Goal: Communication & Community: Answer question/provide support

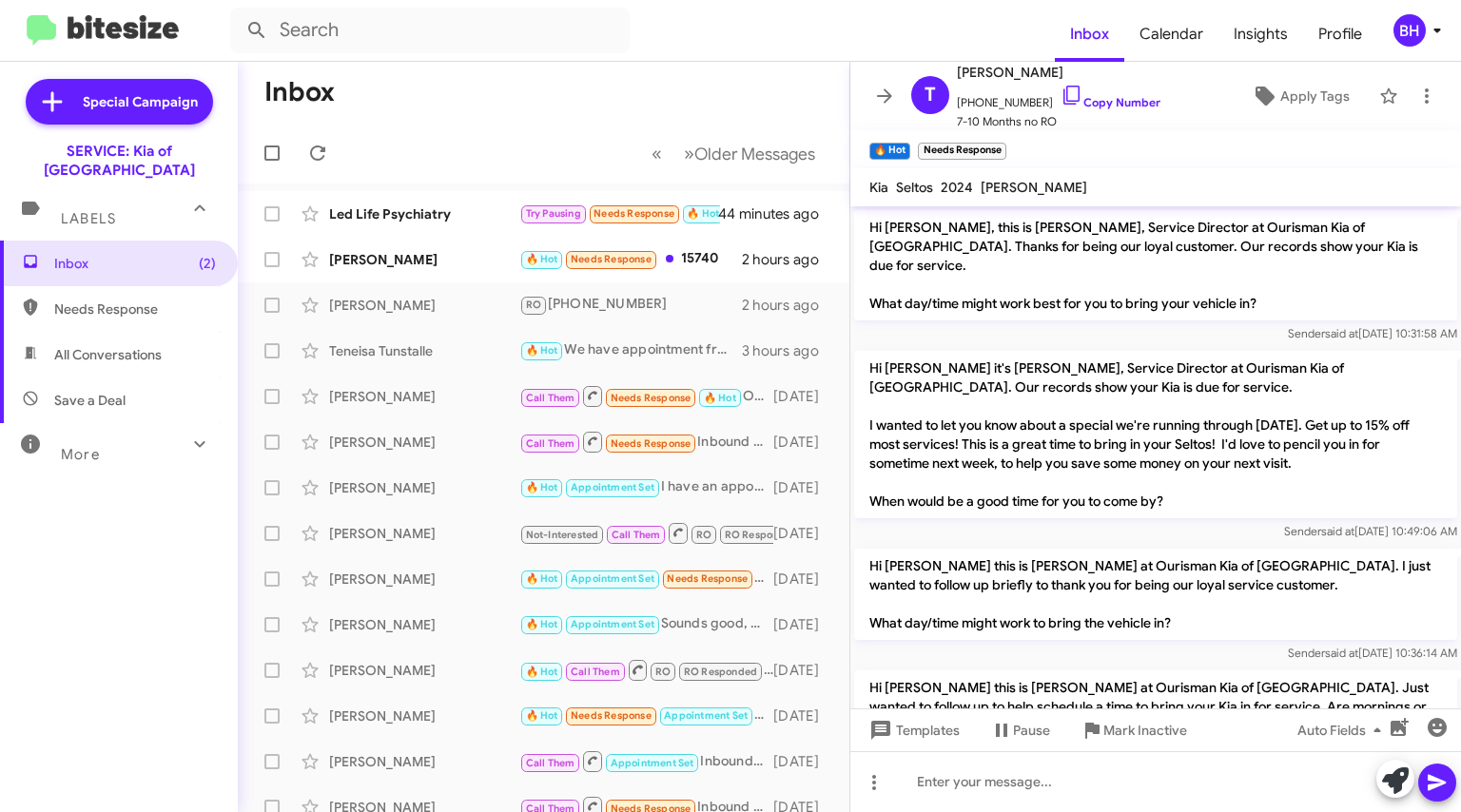
click at [439, 247] on div "[PERSON_NAME] 🔥 Hot Needs Response 15740 2 hours ago" at bounding box center [543, 259] width 581 height 38
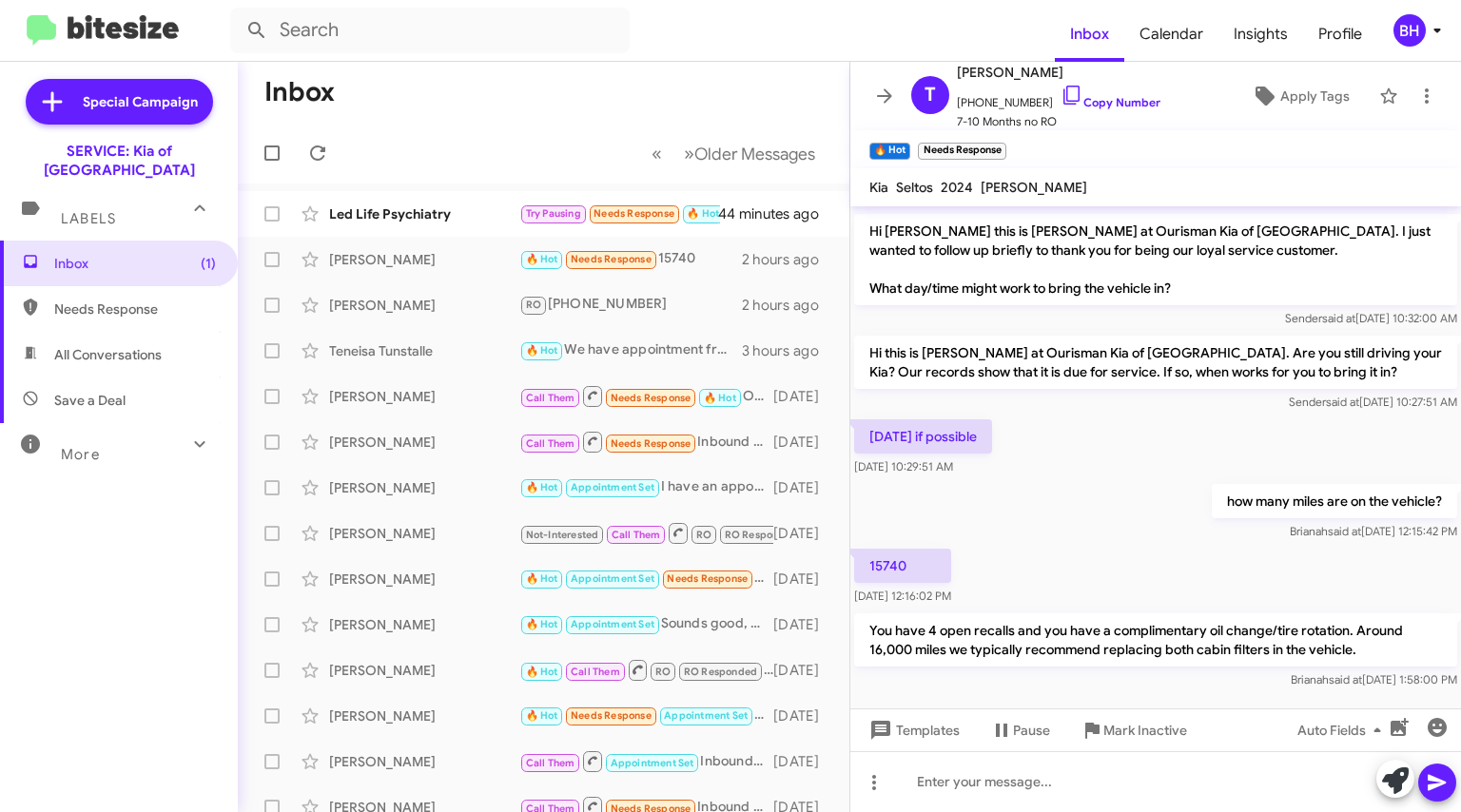
scroll to position [718, 0]
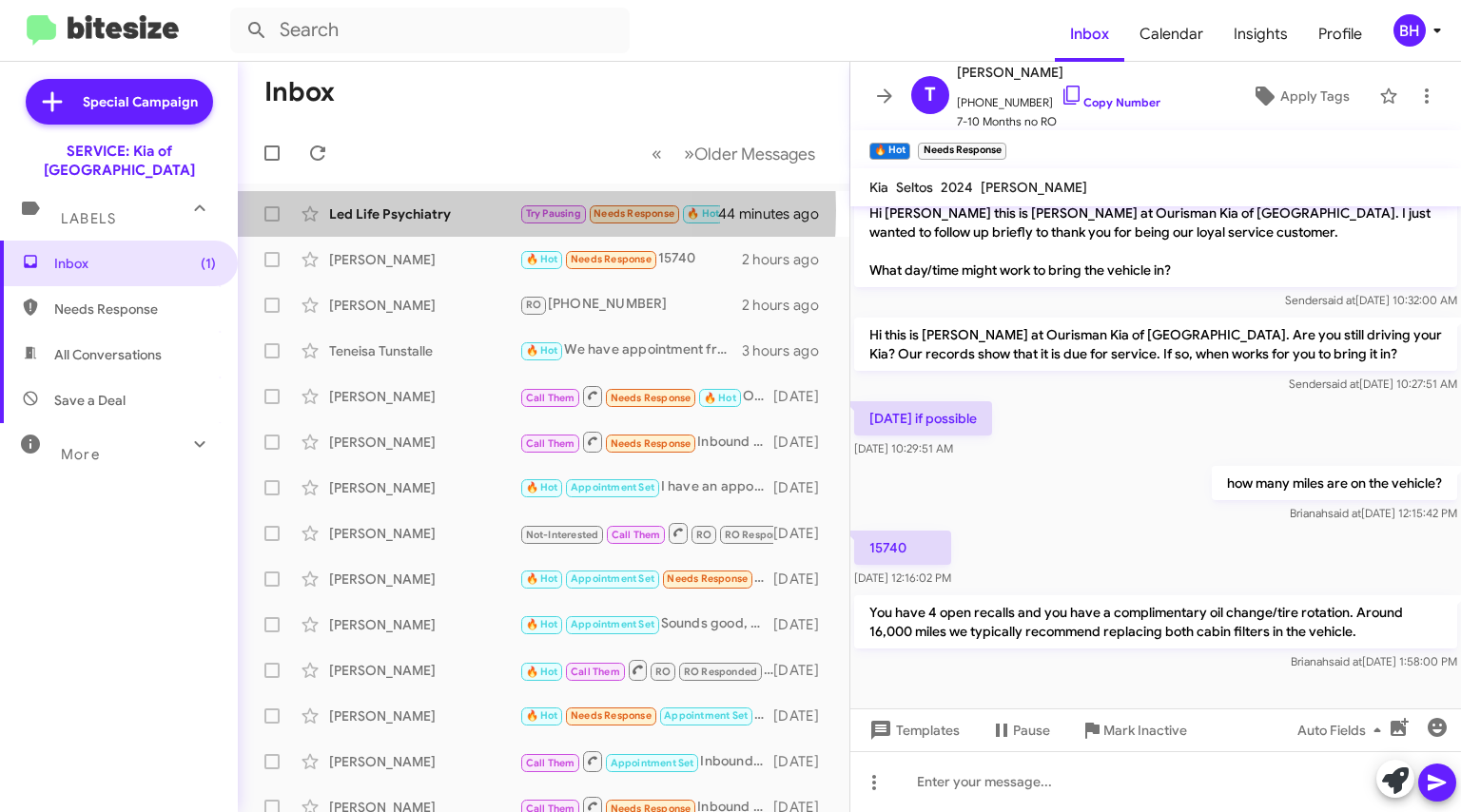
click at [401, 211] on div "Led Life Psychiatry" at bounding box center [424, 214] width 191 height 19
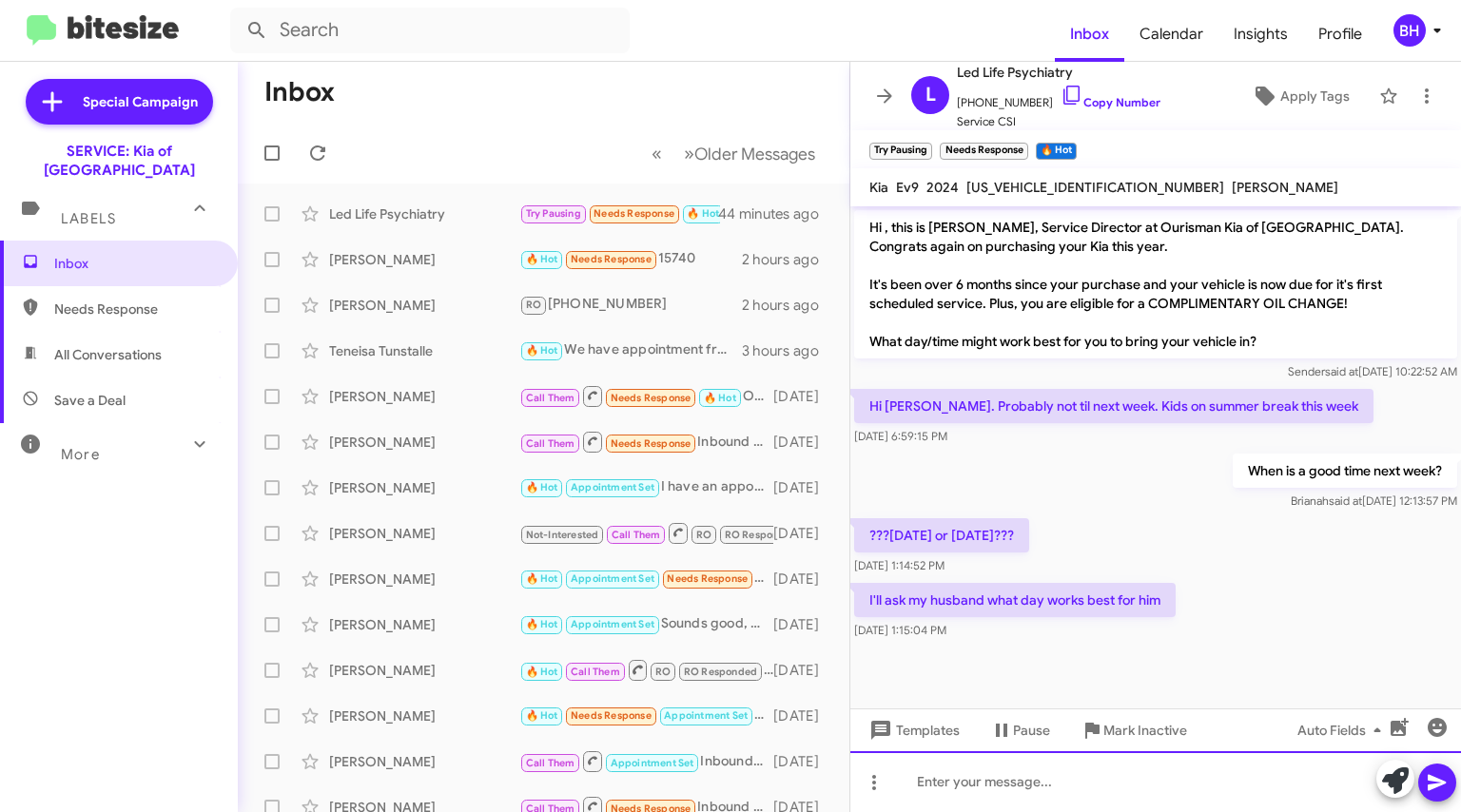
click at [1036, 769] on div at bounding box center [1155, 782] width 611 height 61
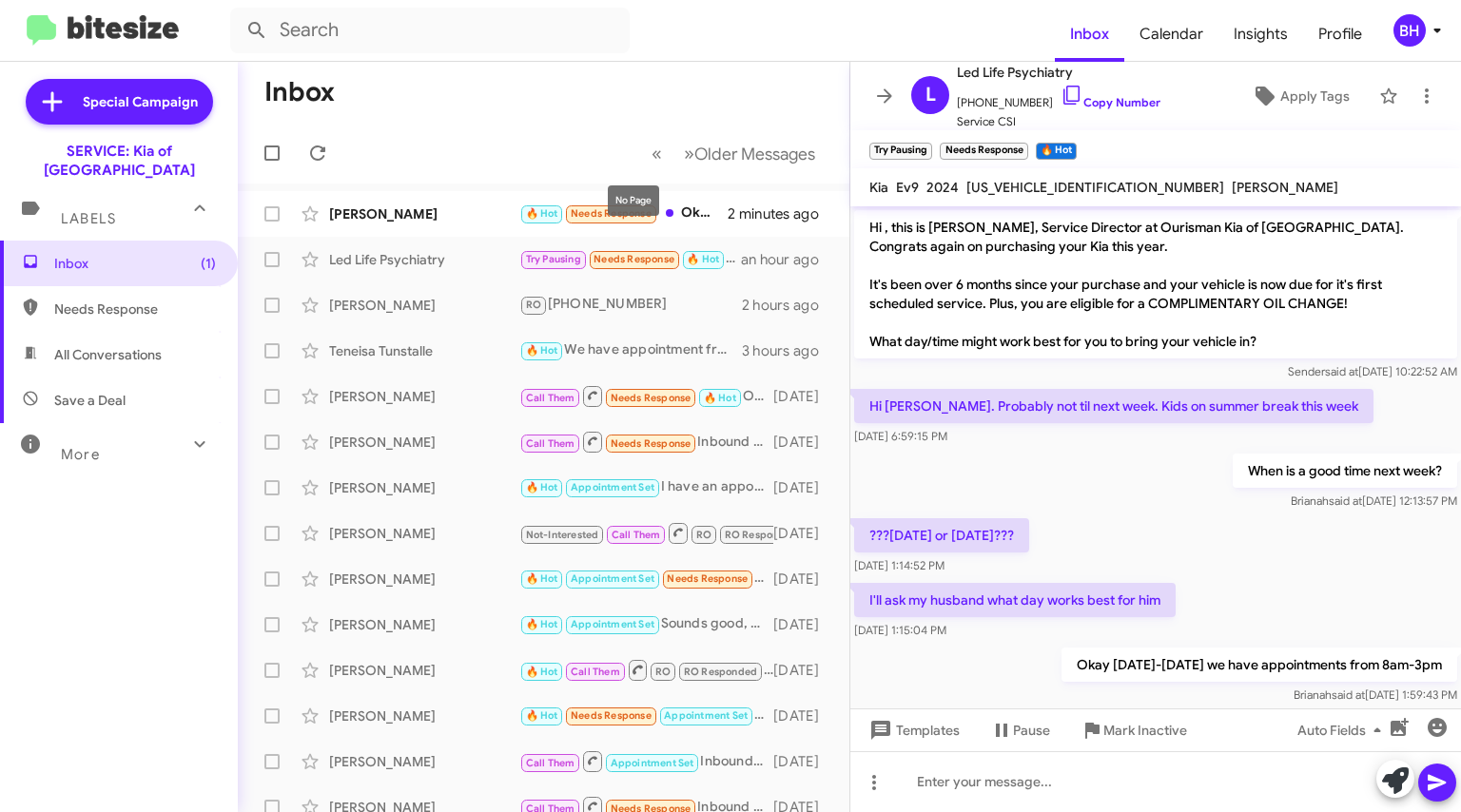
click at [597, 215] on mat-tooltip-component "No Page" at bounding box center [634, 201] width 78 height 57
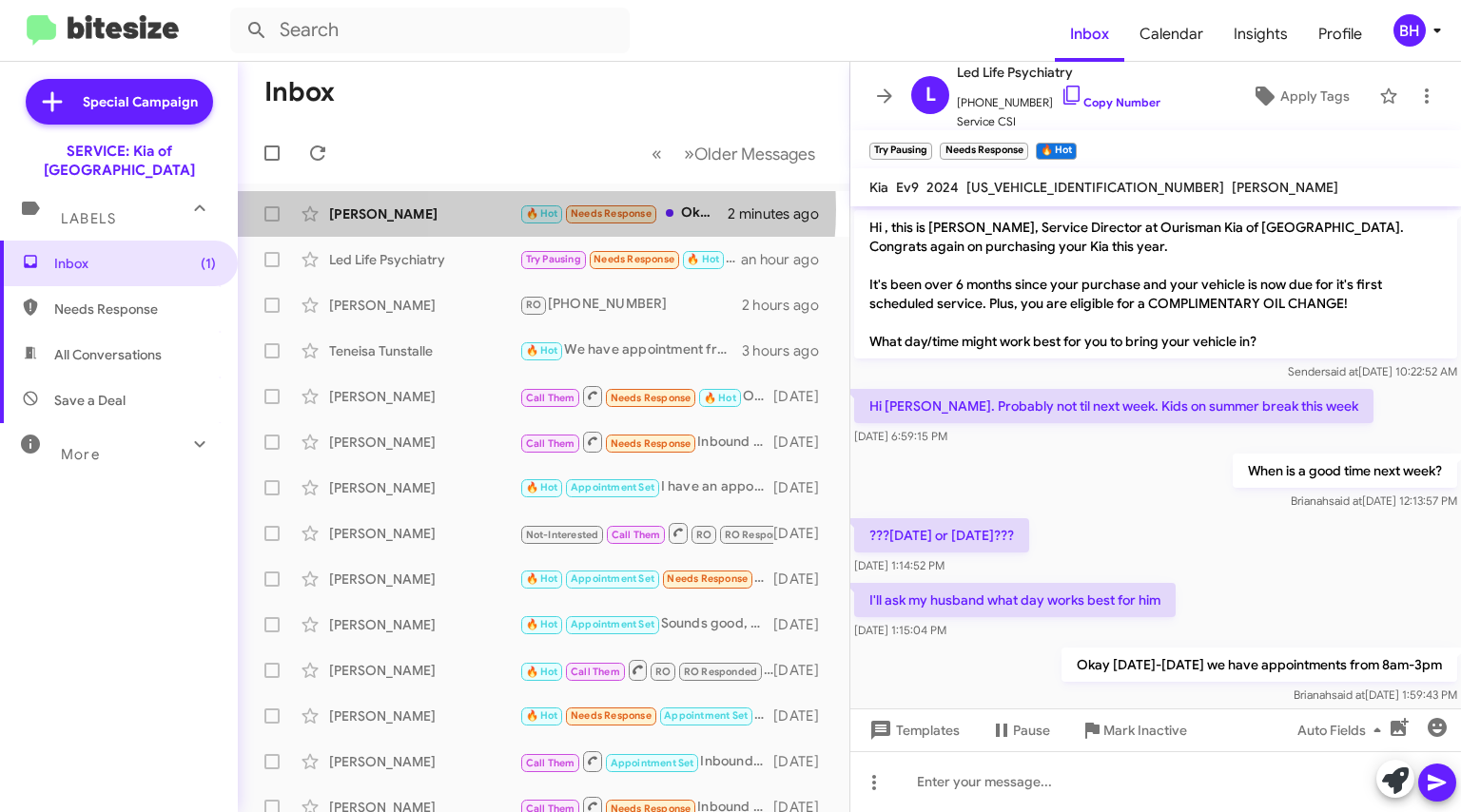
click at [510, 211] on div "[PERSON_NAME]" at bounding box center [424, 214] width 191 height 19
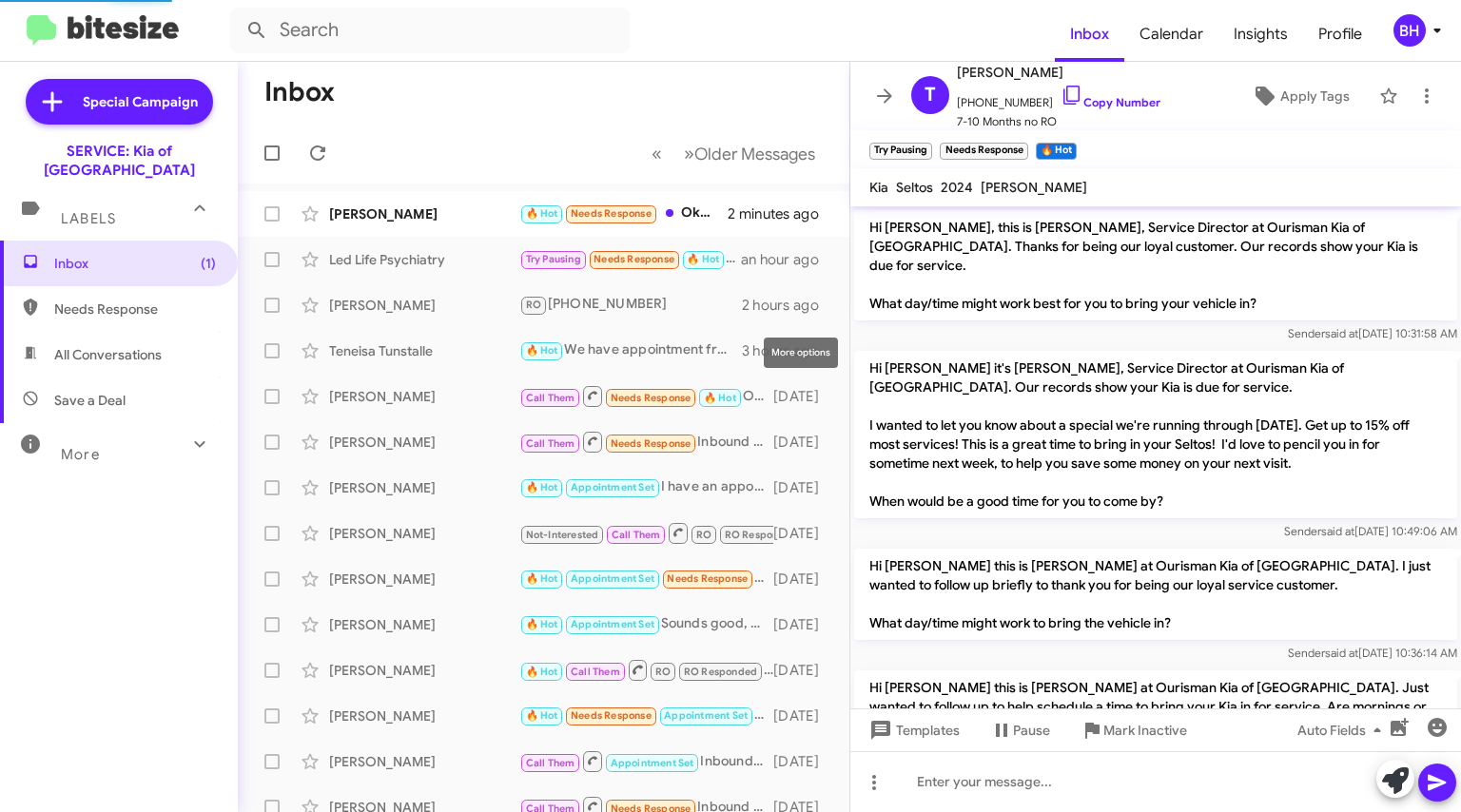
scroll to position [806, 0]
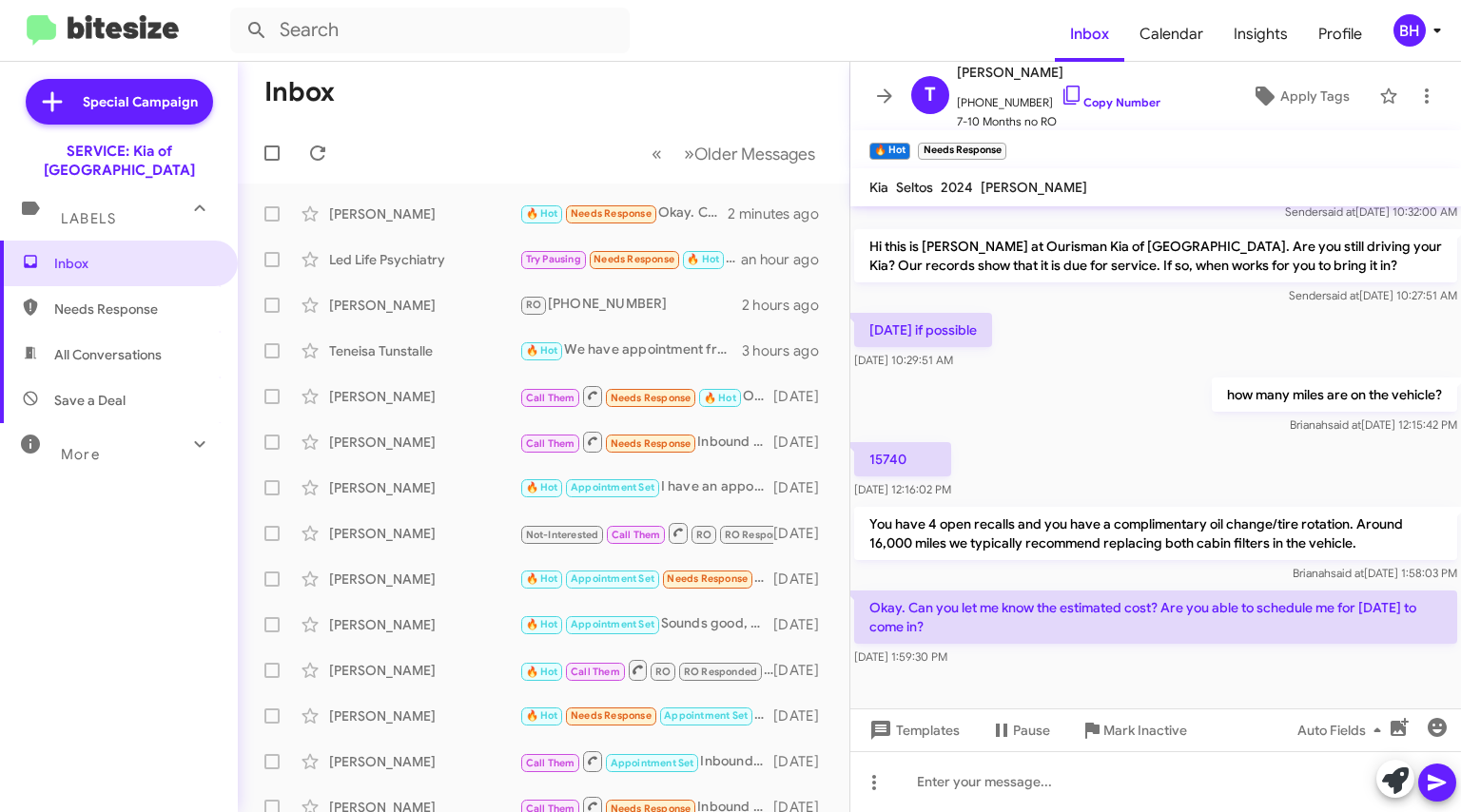
click at [1087, 109] on link "Copy Number" at bounding box center [1110, 102] width 100 height 14
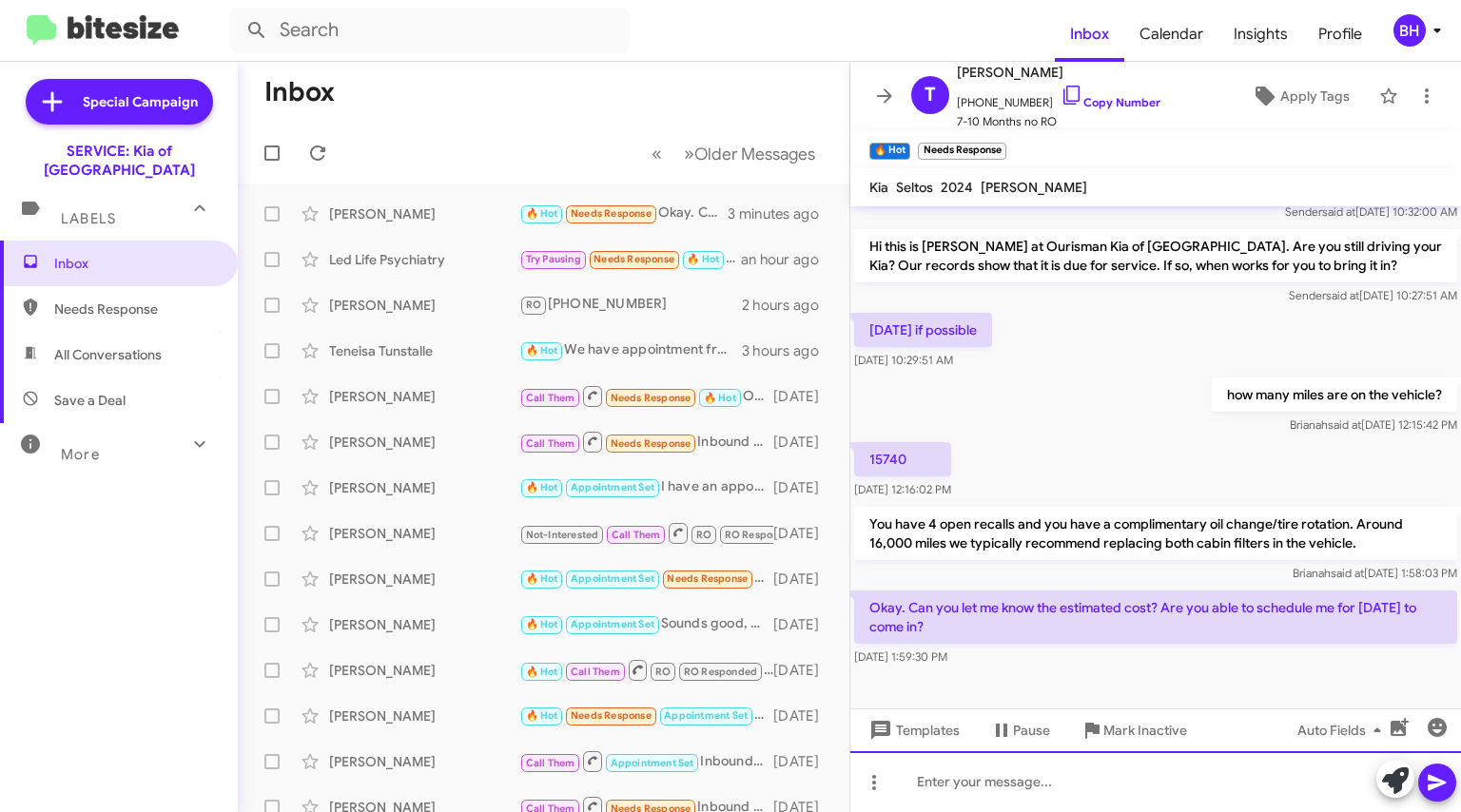
click at [955, 796] on div at bounding box center [1155, 782] width 611 height 61
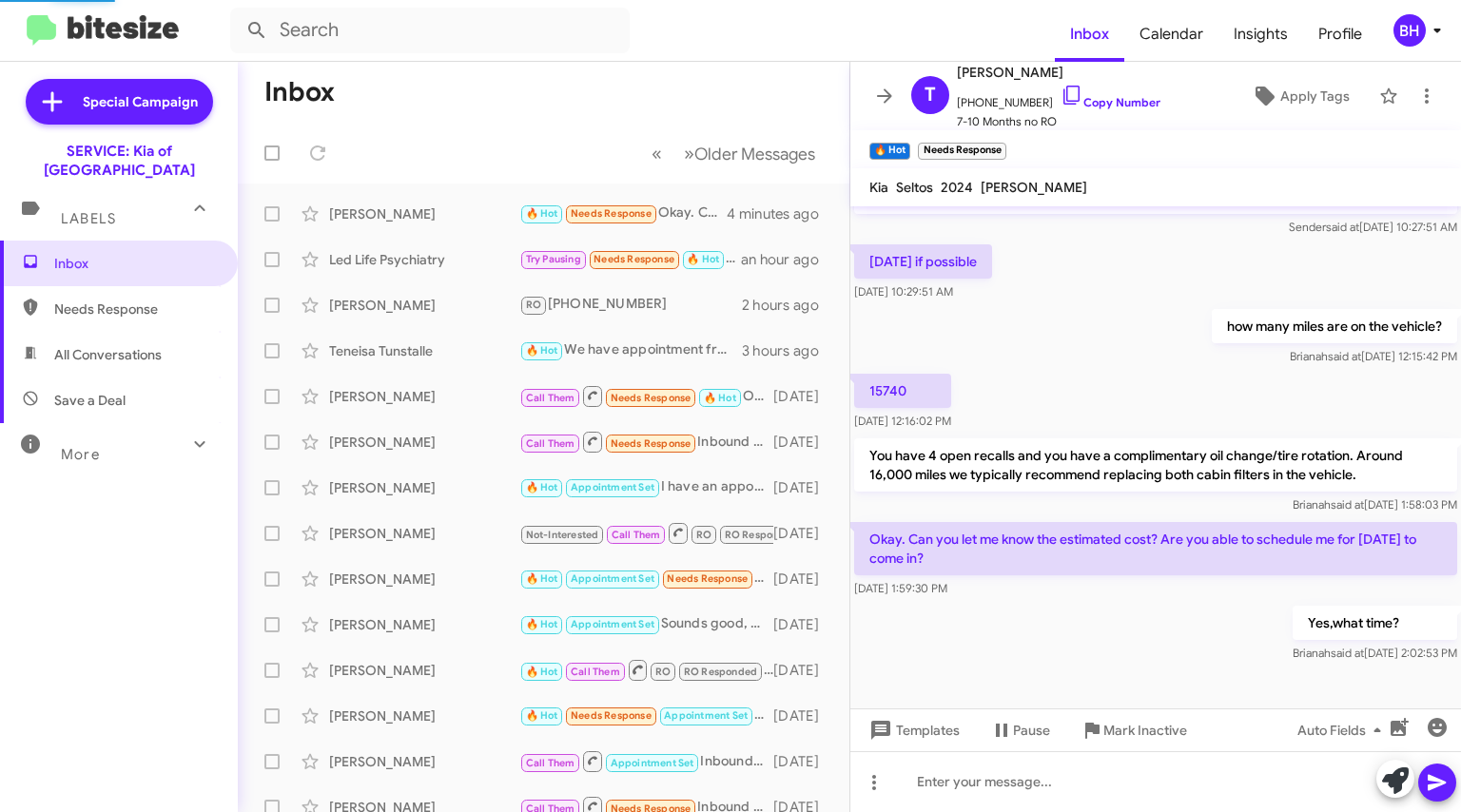
scroll to position [0, 0]
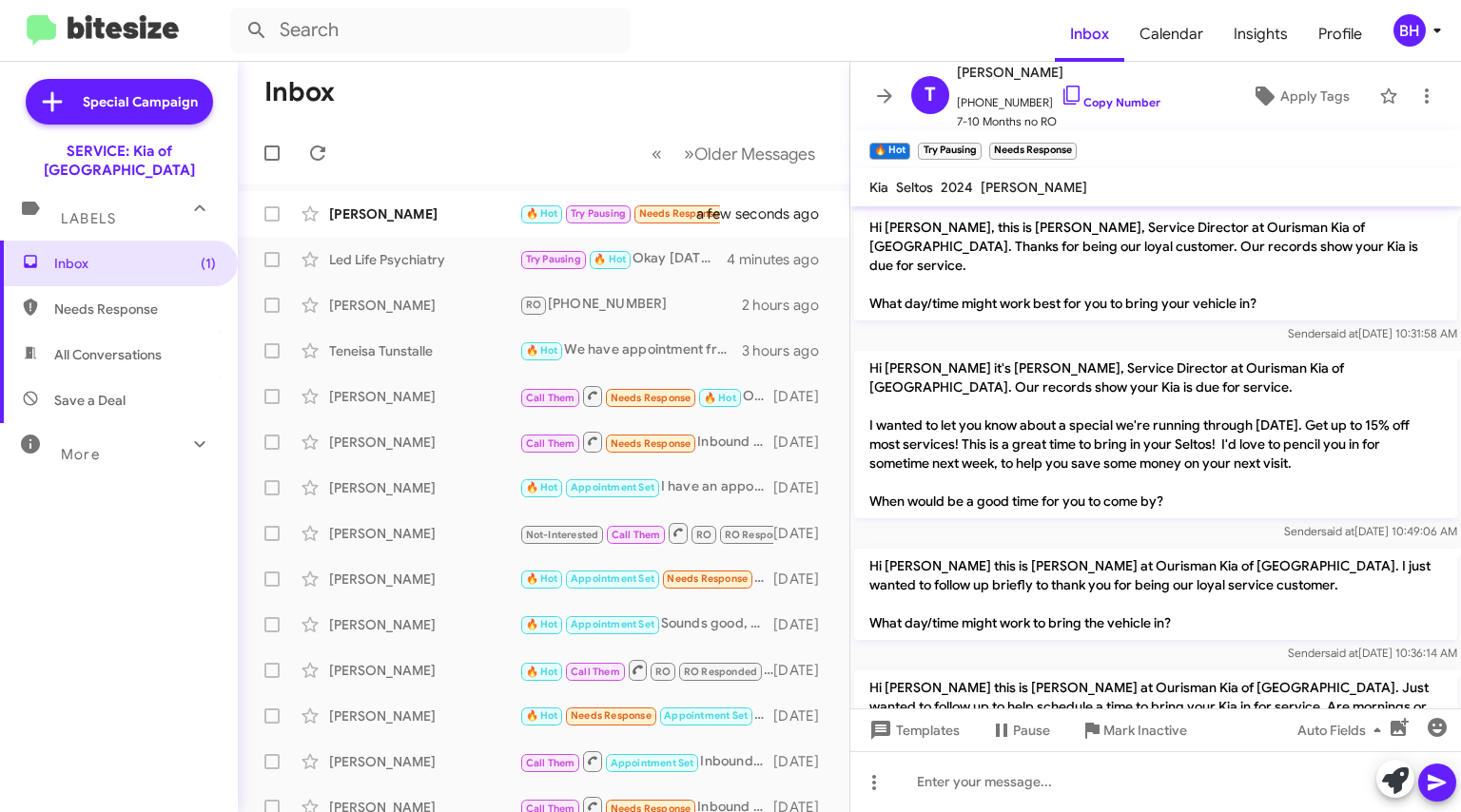
click at [469, 215] on div "[PERSON_NAME]" at bounding box center [424, 214] width 191 height 19
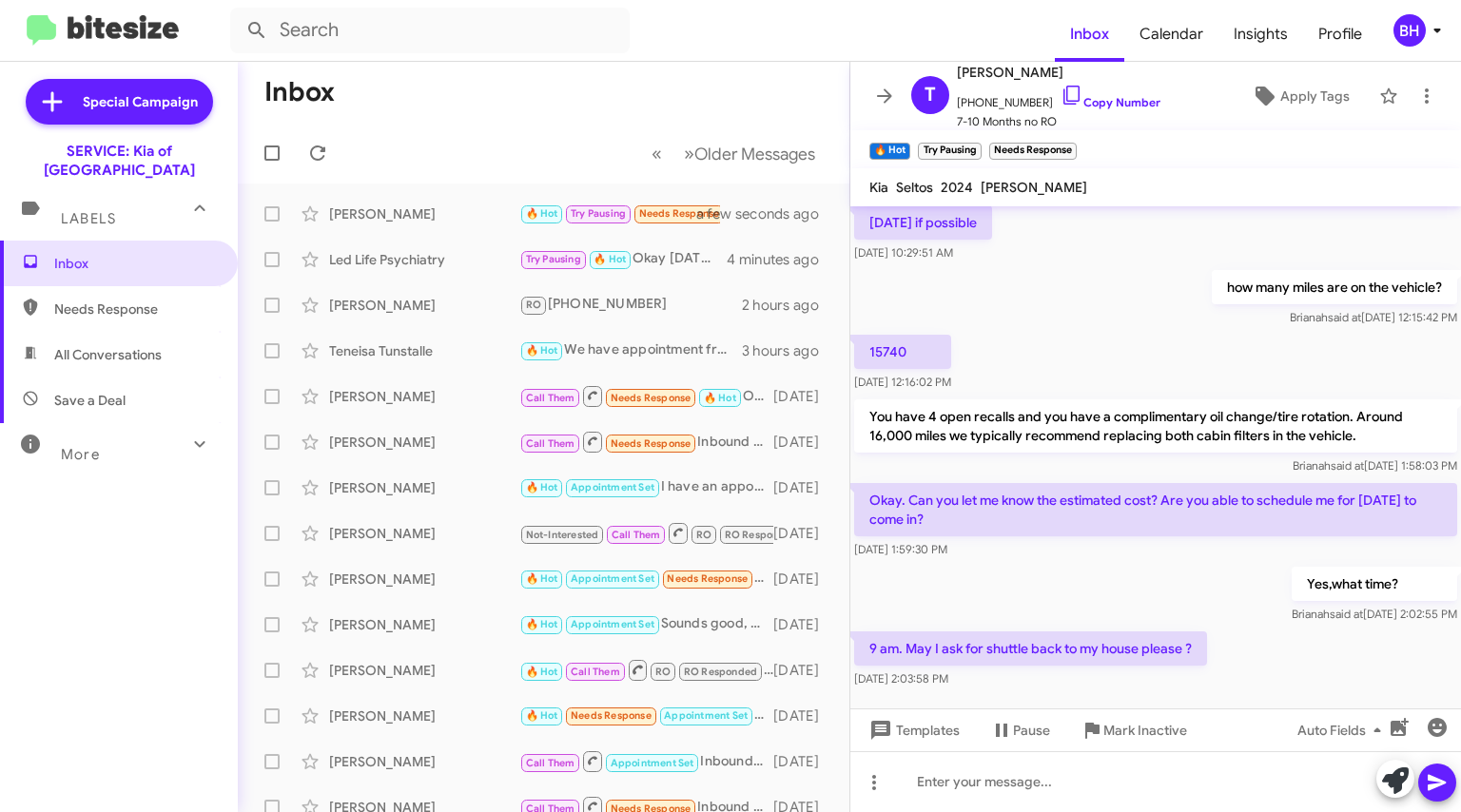
scroll to position [945, 0]
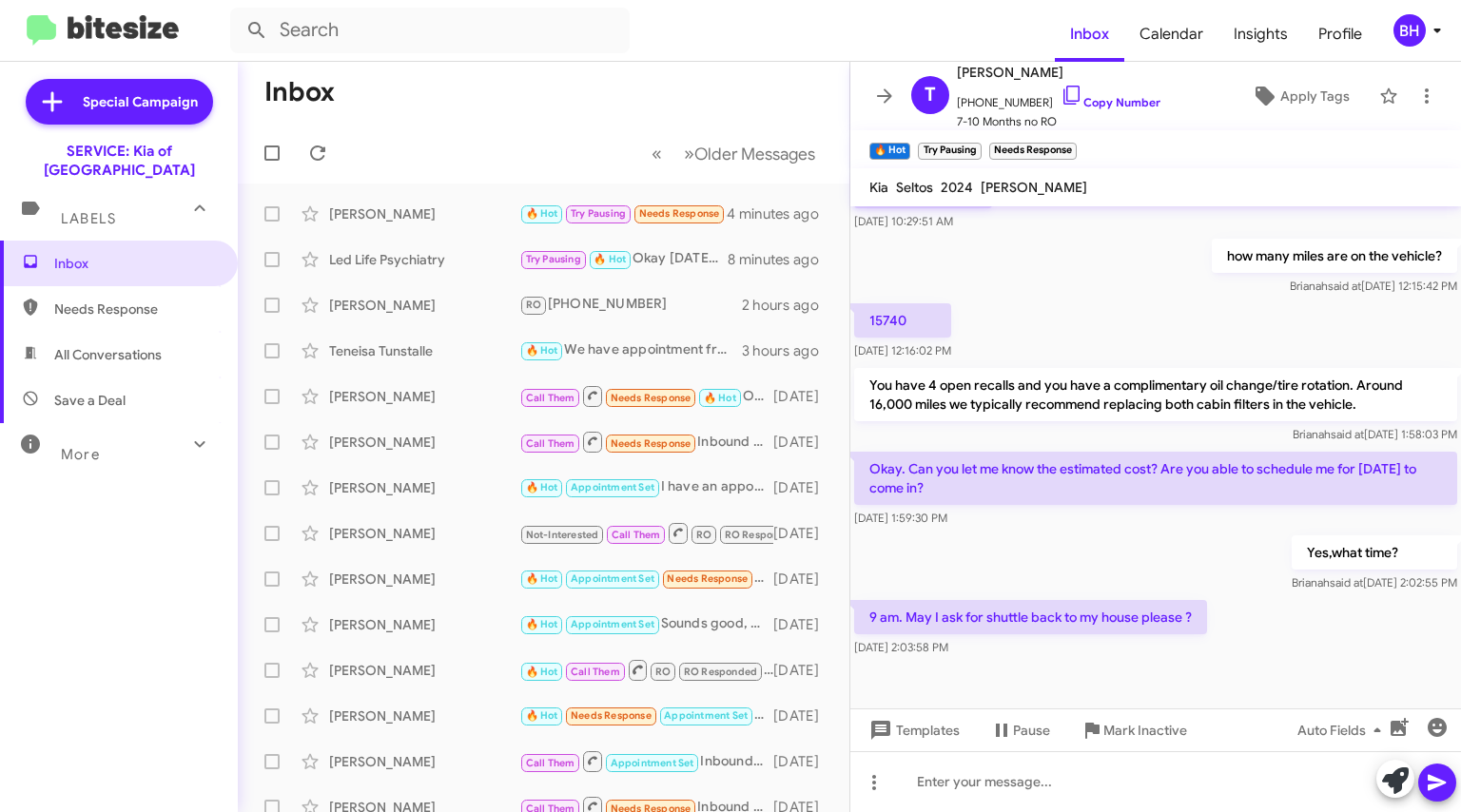
click at [456, 253] on div "Led Life Psychiatry" at bounding box center [424, 259] width 191 height 19
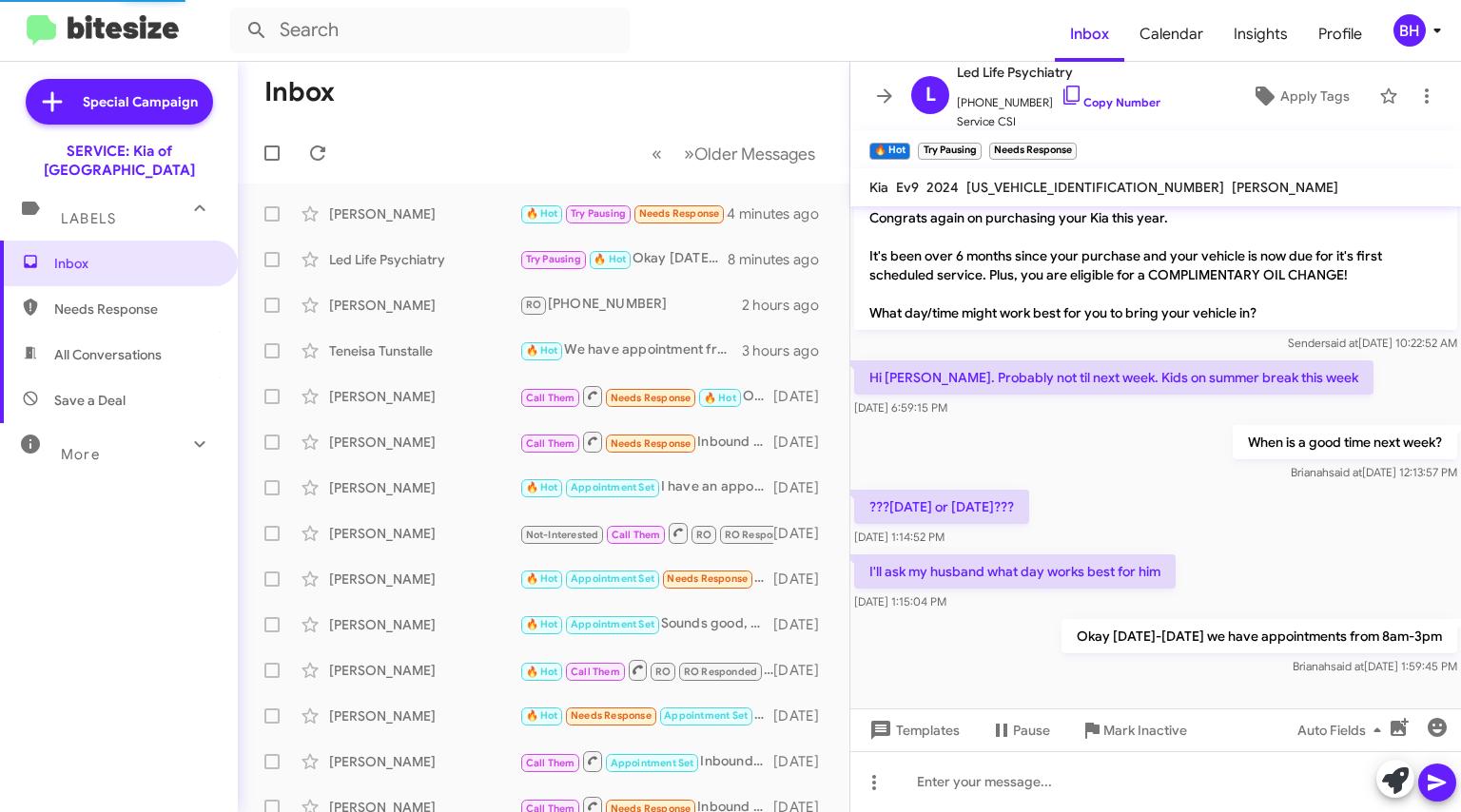
scroll to position [29, 0]
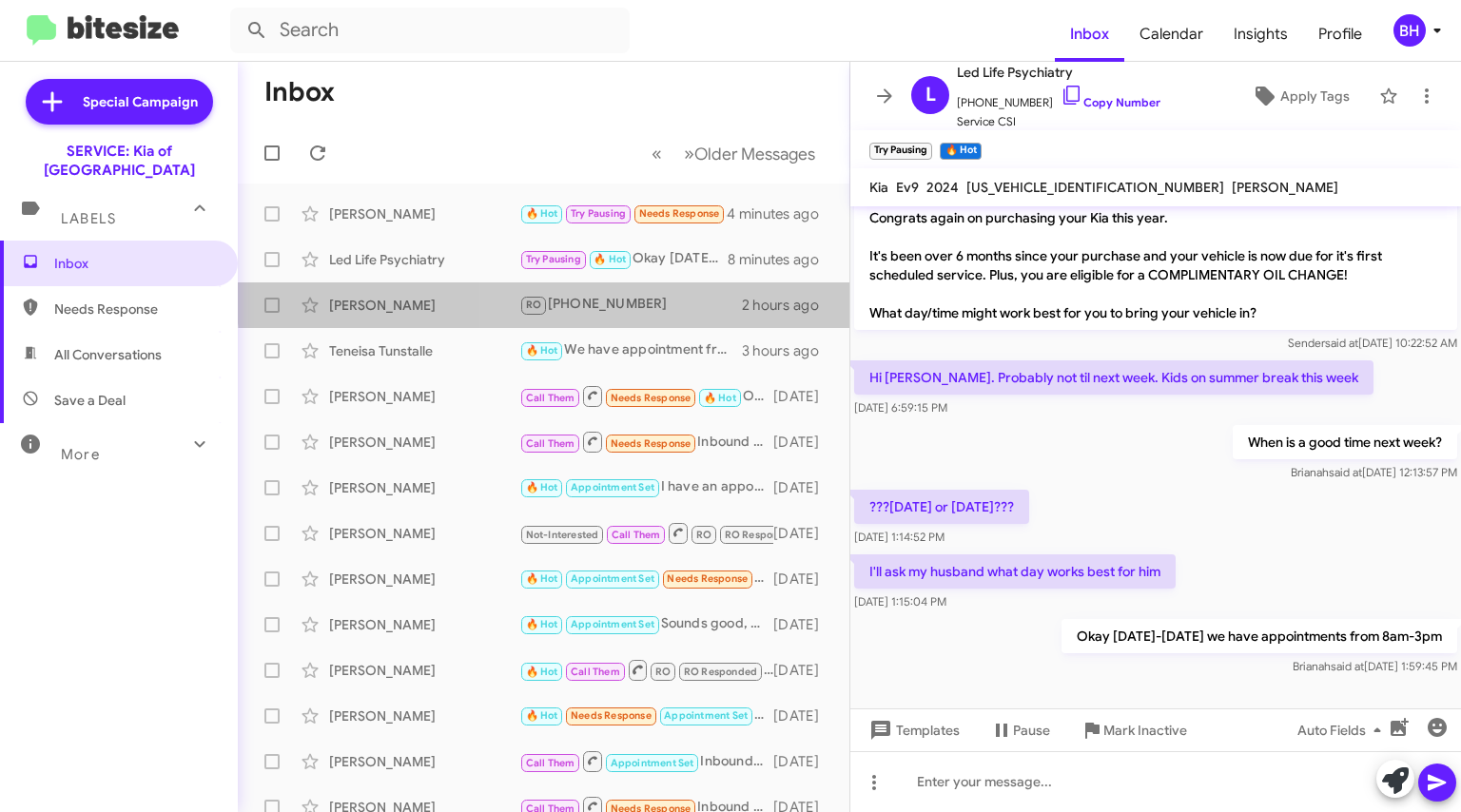
click at [648, 297] on div "RO [PHONE_NUMBER]" at bounding box center [631, 304] width 223 height 22
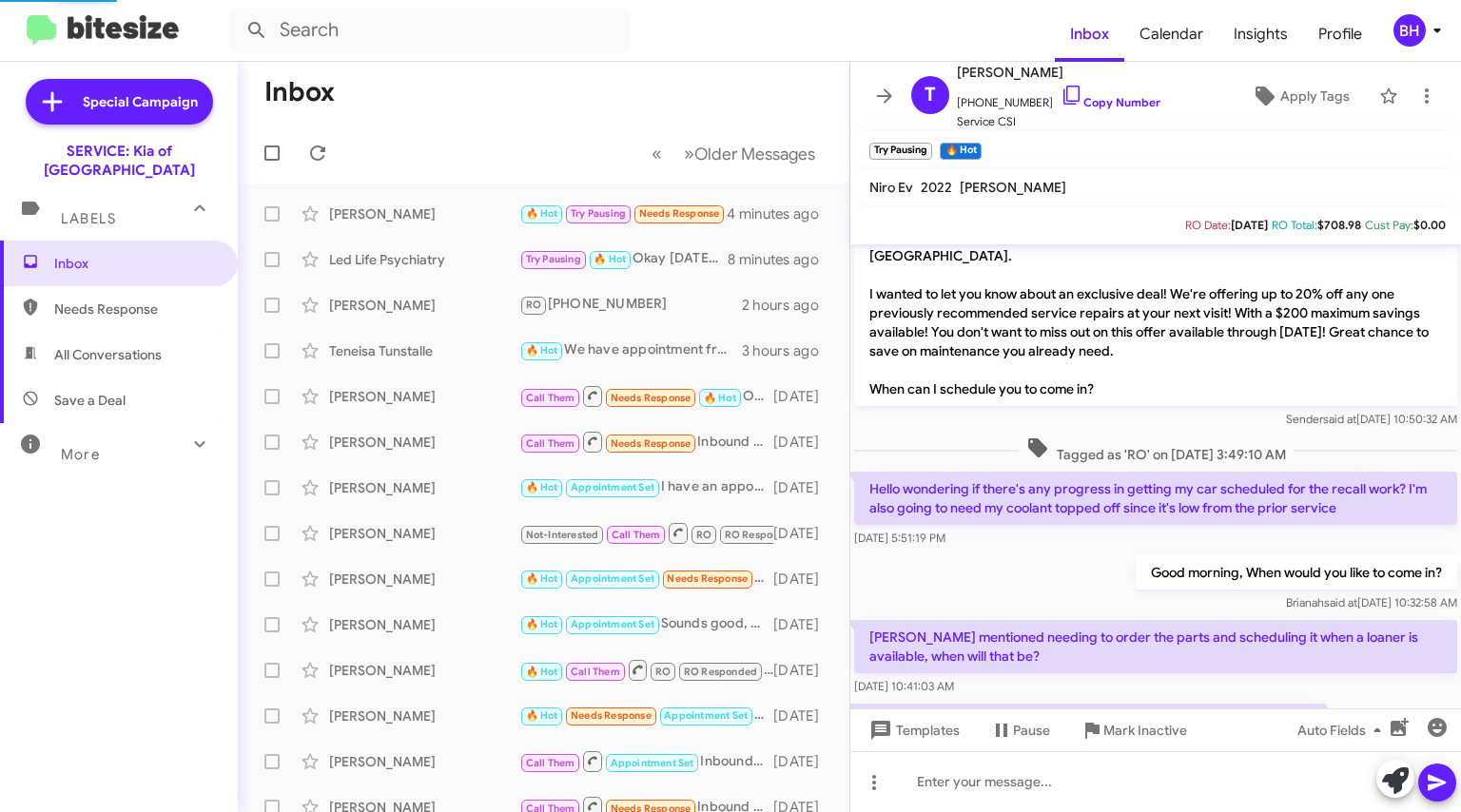
scroll to position [164, 0]
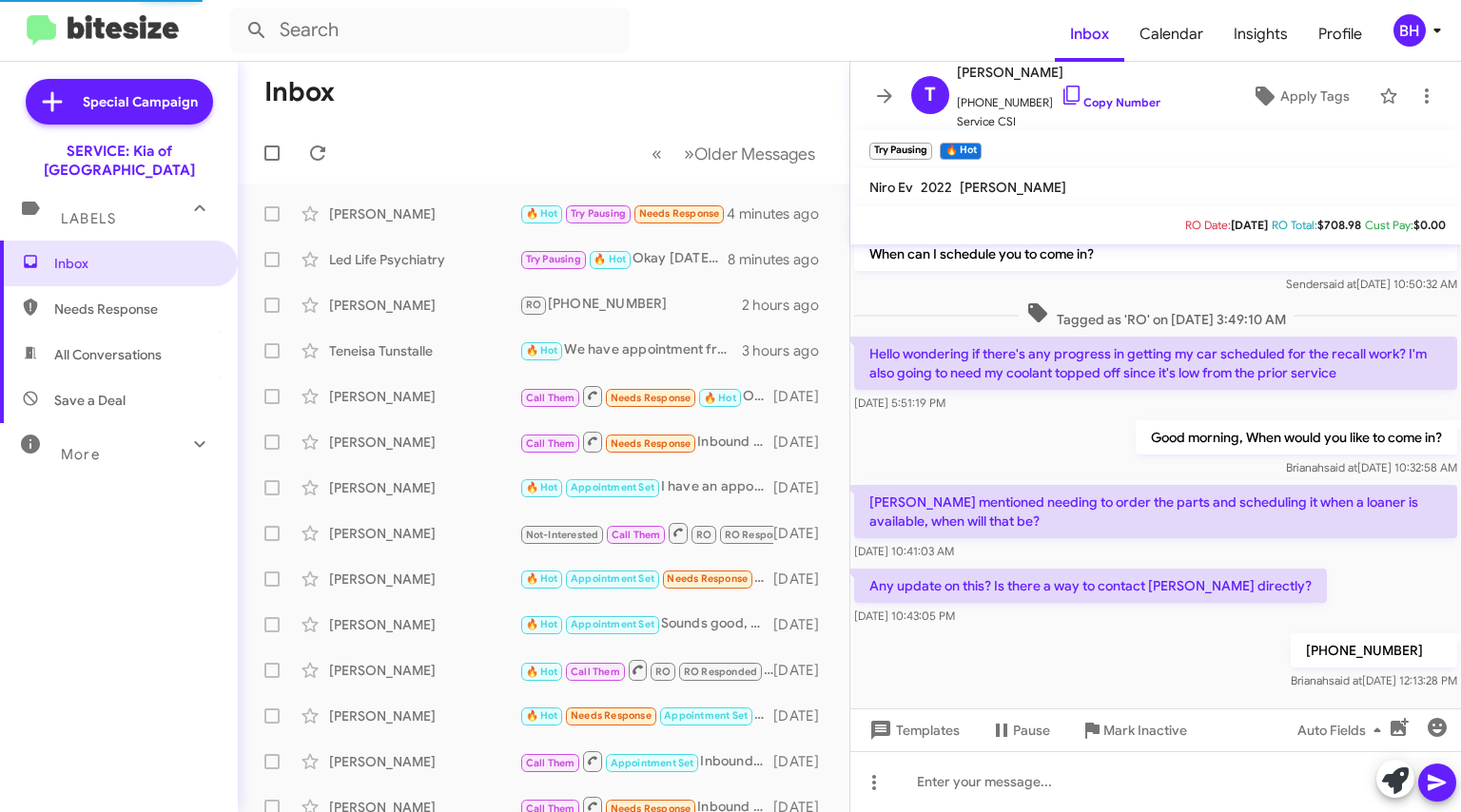
click at [653, 339] on div "🔥 Hot We have appointment from 8am to 2 pm for [DATE]." at bounding box center [631, 350] width 223 height 22
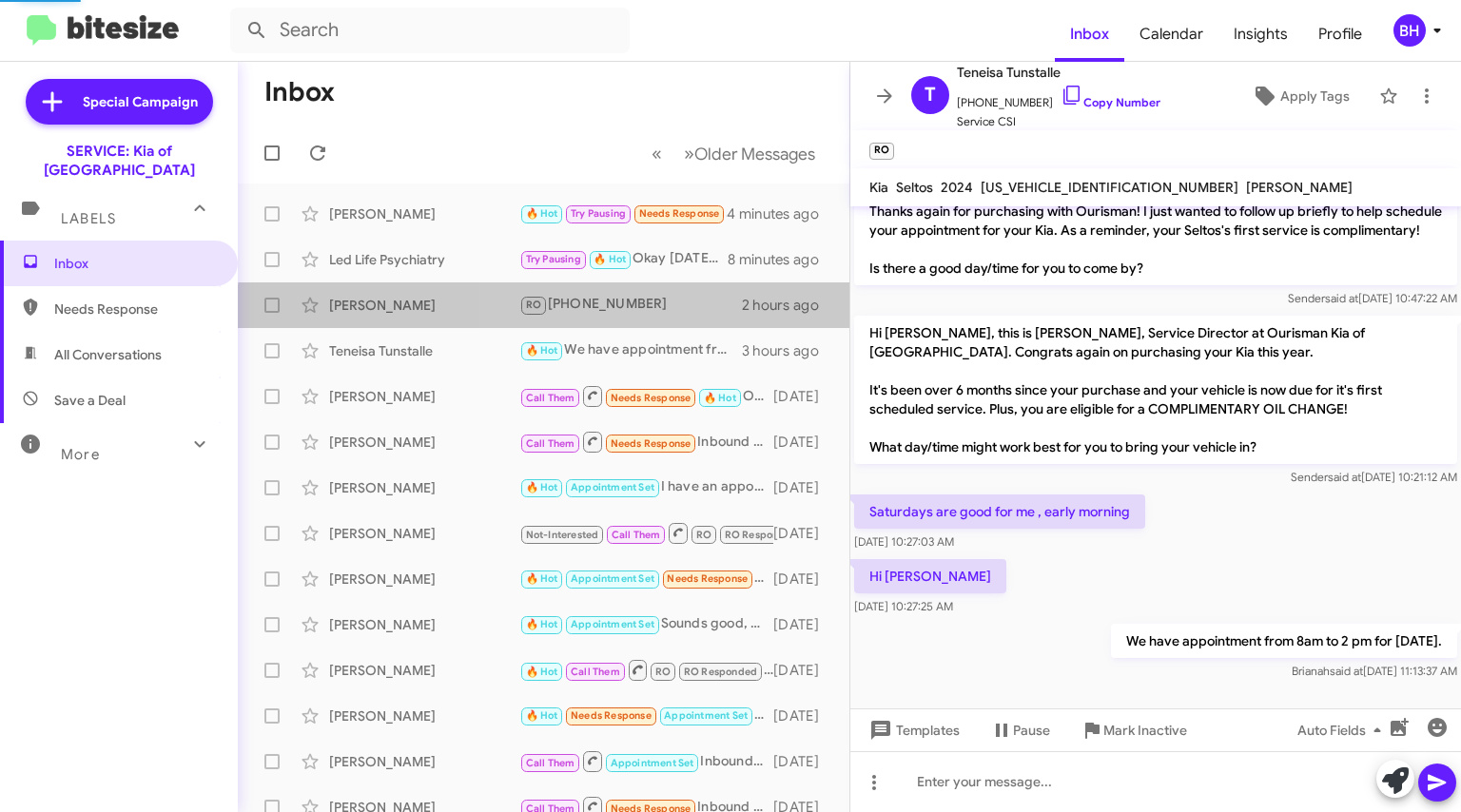
click at [681, 314] on div "RO [PHONE_NUMBER]" at bounding box center [631, 304] width 223 height 22
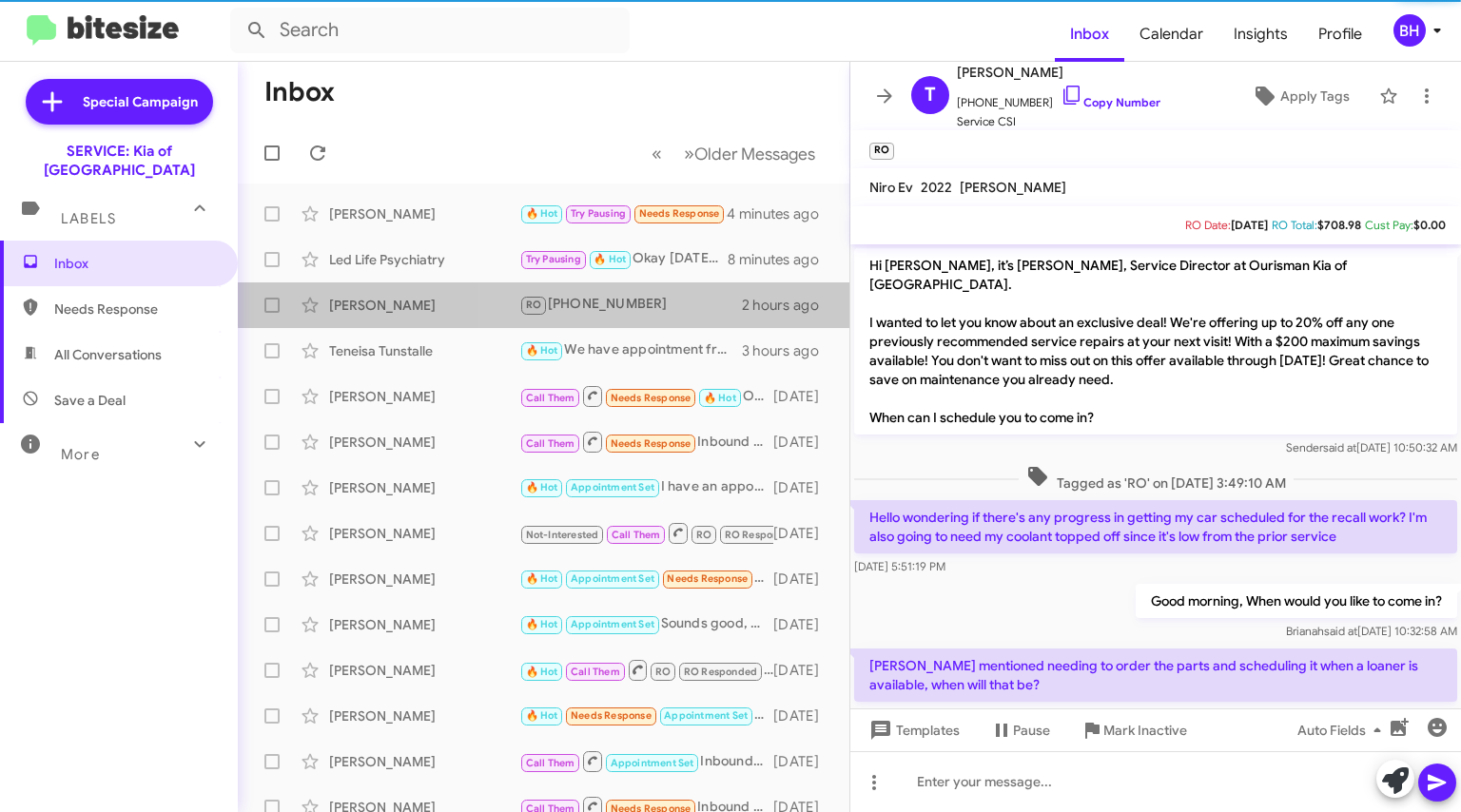
click at [727, 284] on span "[PERSON_NAME] RO [PHONE_NUMBER] 2 hours ago" at bounding box center [543, 305] width 612 height 46
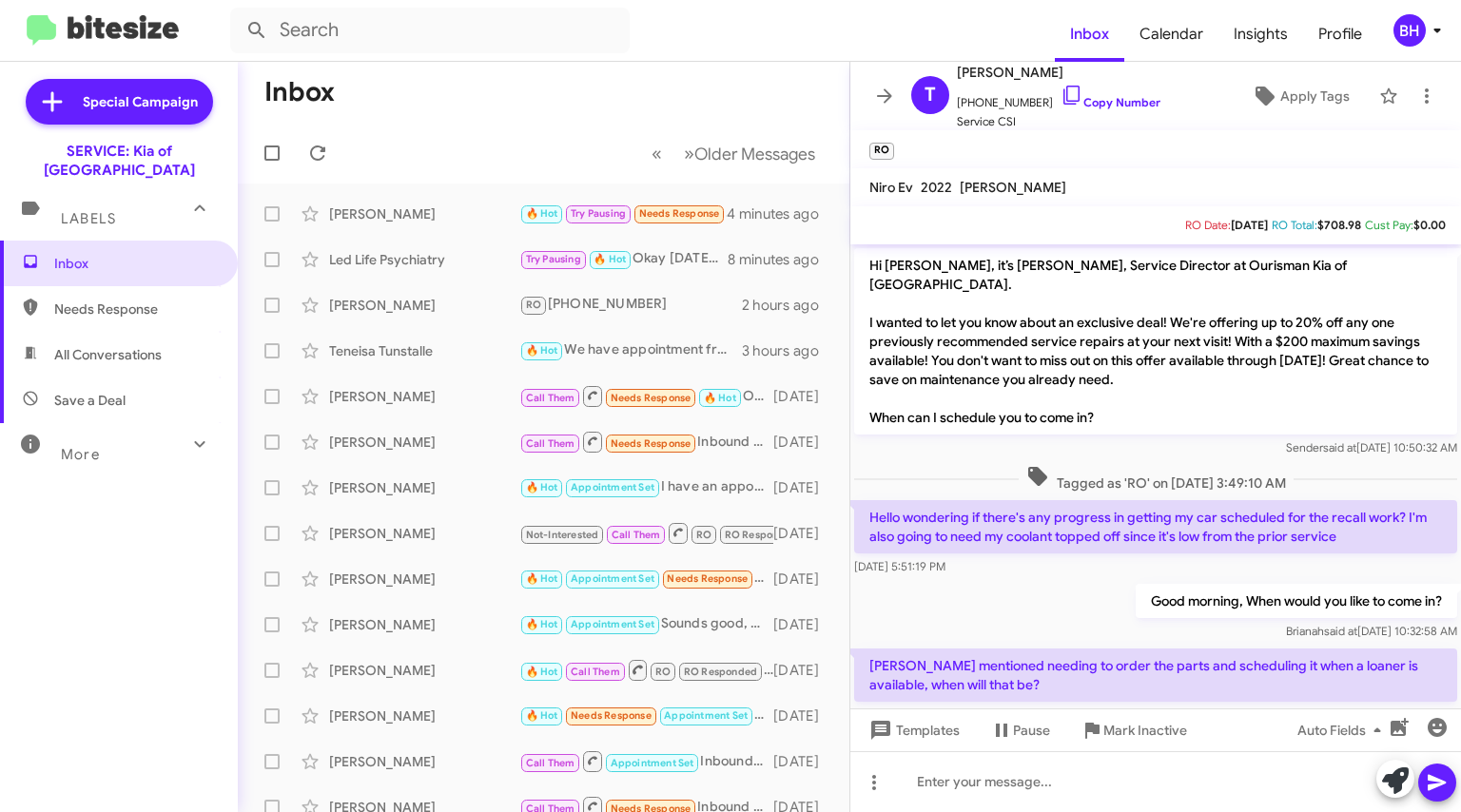
click at [727, 257] on div "Try Pausing 🔥 Hot Okay [DATE]-[DATE] we have appointments from 8am-3pm" at bounding box center [623, 258] width 209 height 22
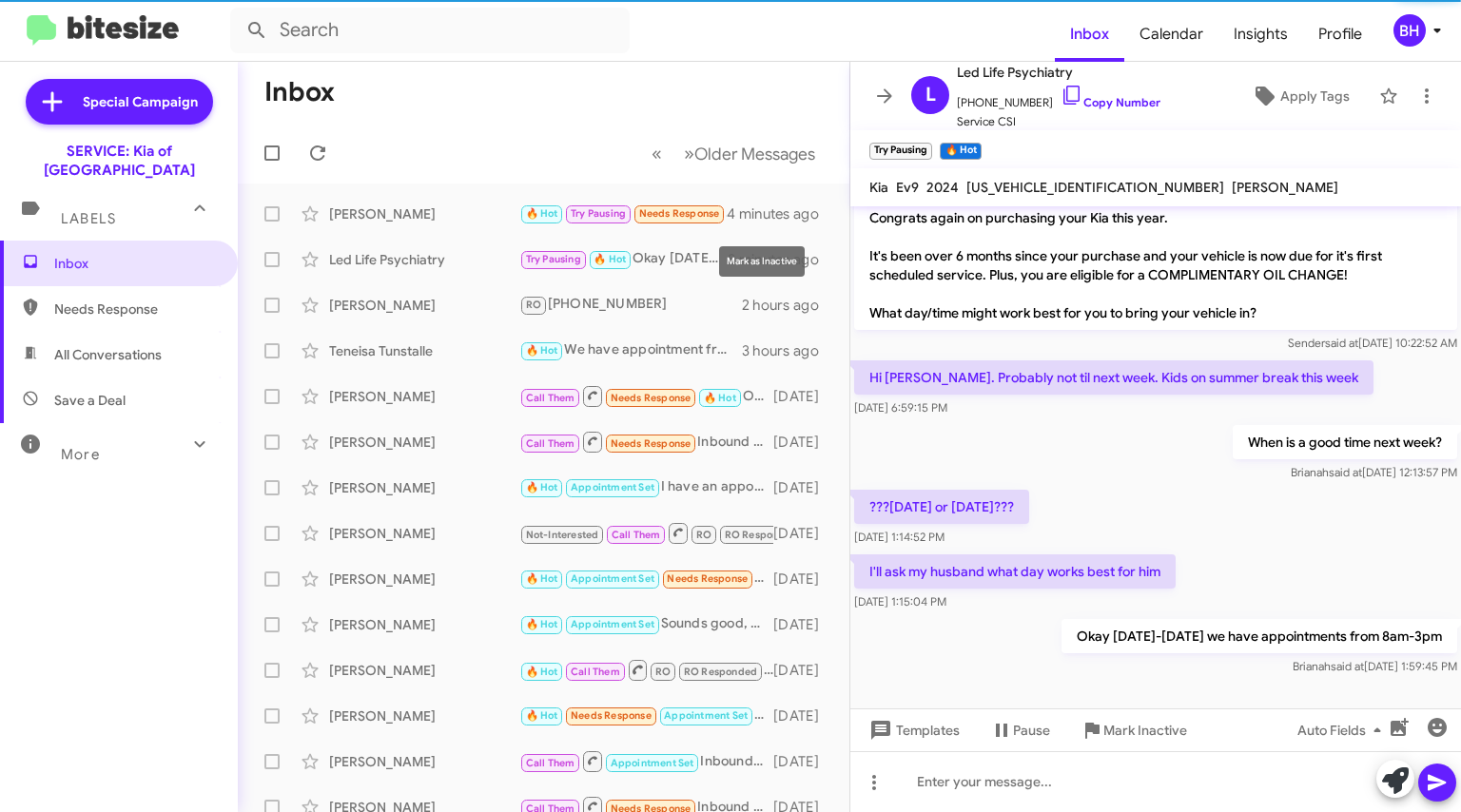
click at [0, 0] on icon at bounding box center [0, 0] width 0 height 0
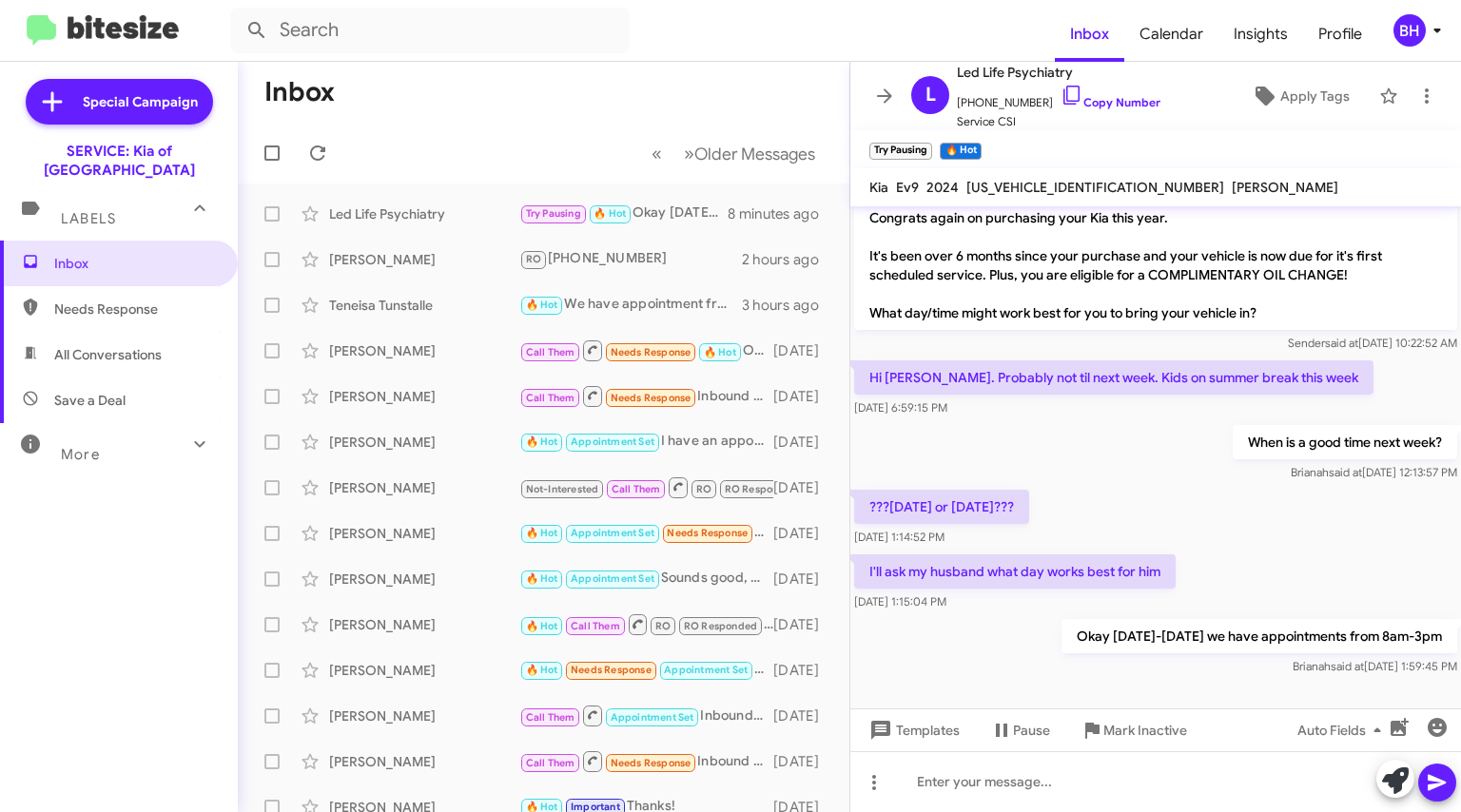
click at [175, 203] on div "Labels" at bounding box center [100, 211] width 170 height 35
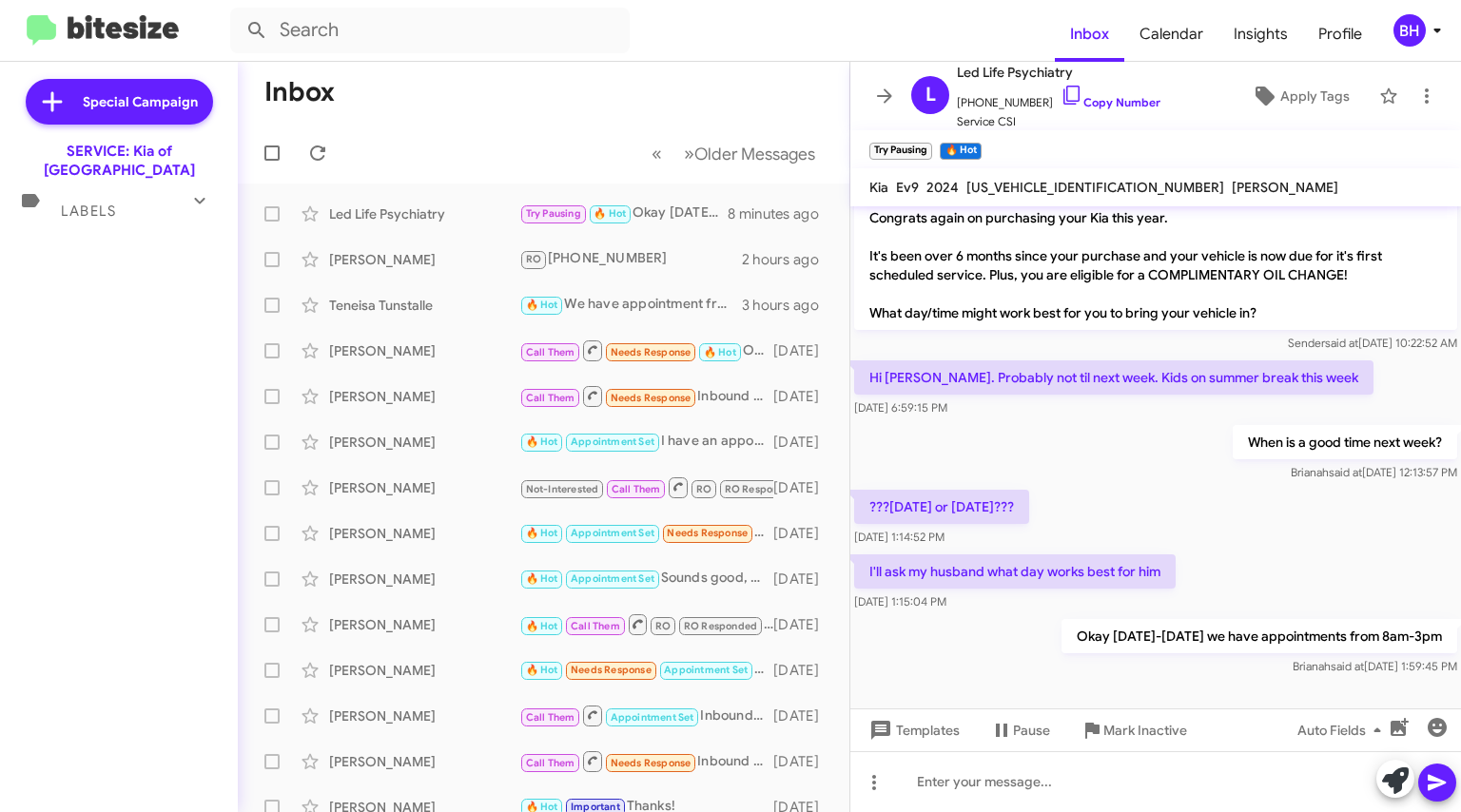
click at [175, 203] on mat-expansion-panel-header "Labels" at bounding box center [118, 203] width 237 height 46
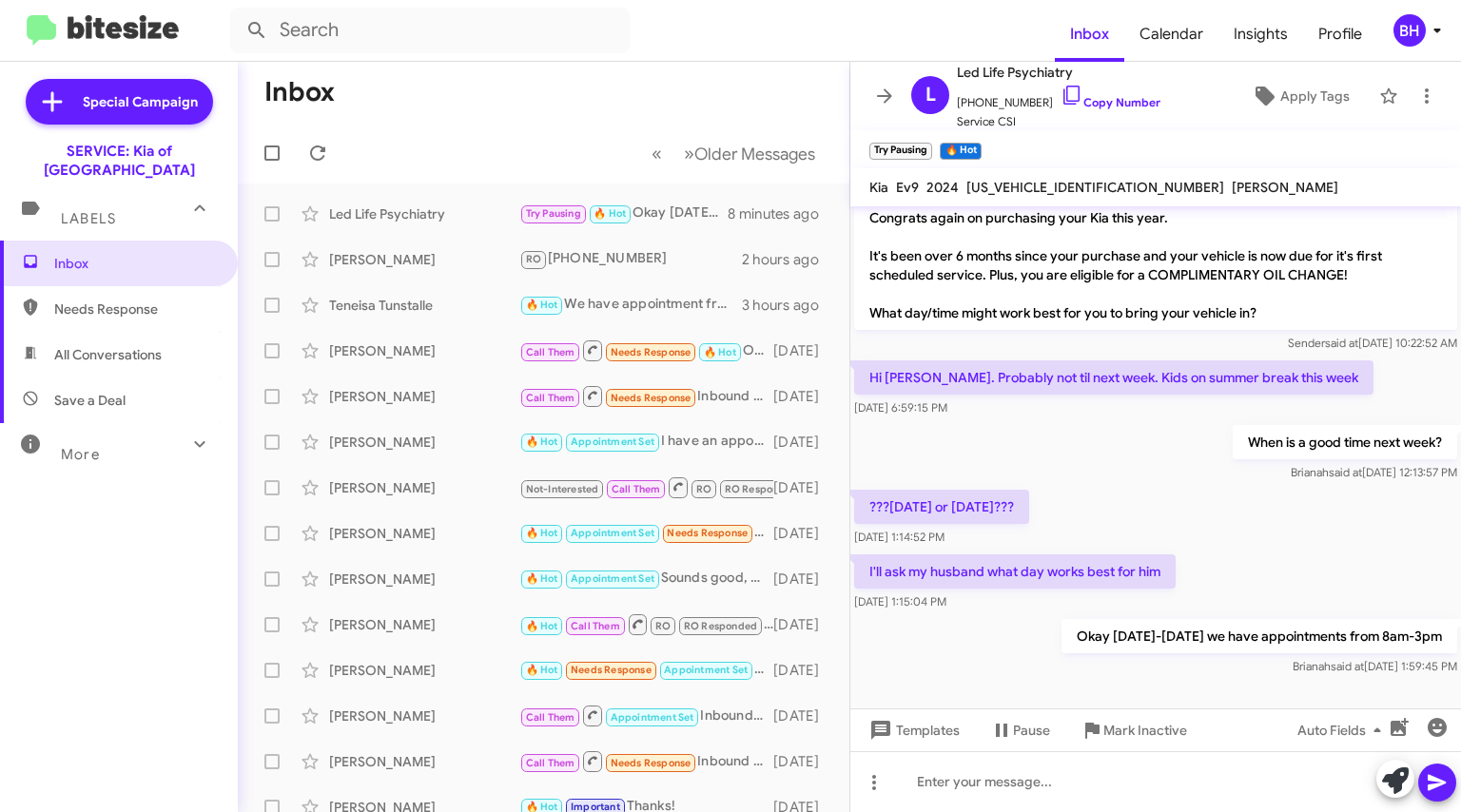
click at [169, 429] on div "More" at bounding box center [100, 446] width 170 height 35
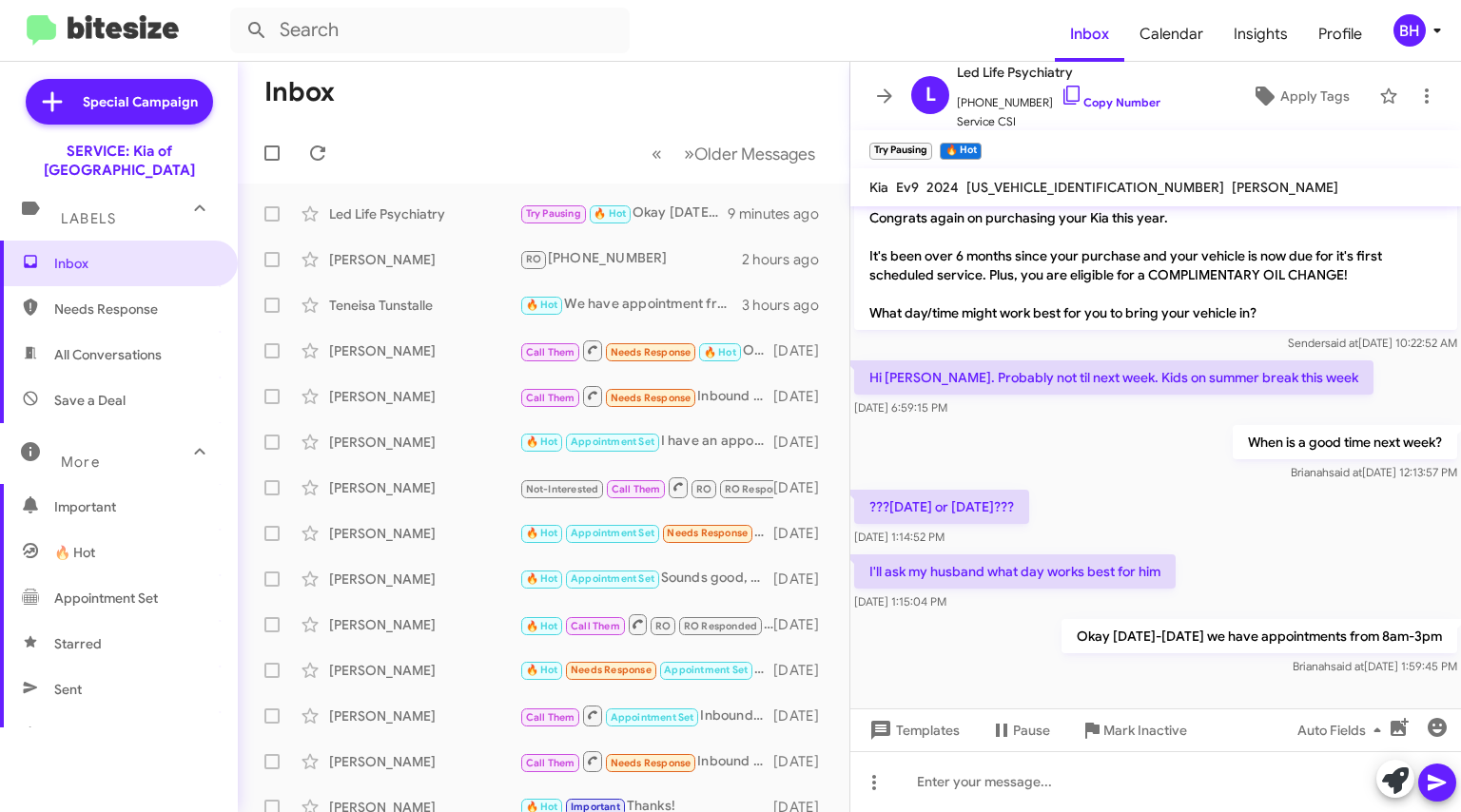
drag, startPoint x: 164, startPoint y: 552, endPoint x: 483, endPoint y: 68, distance: 579.7
click at [483, 68] on mat-toolbar-row "Inbox" at bounding box center [543, 92] width 612 height 61
click at [118, 345] on span "All Conversations" at bounding box center [108, 355] width 108 height 19
type input "in:all-conversations"
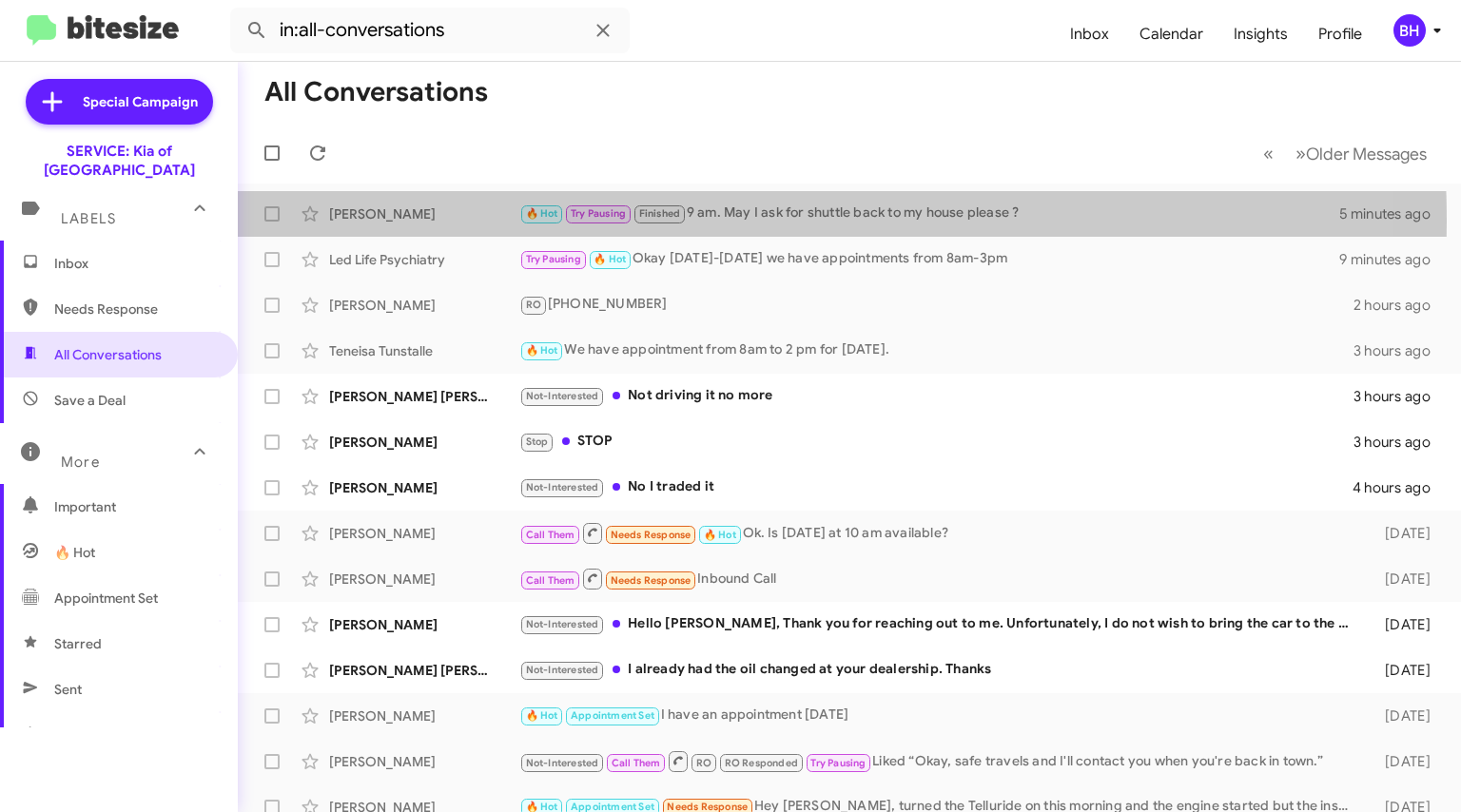
click at [453, 222] on div "[PERSON_NAME]" at bounding box center [424, 214] width 191 height 19
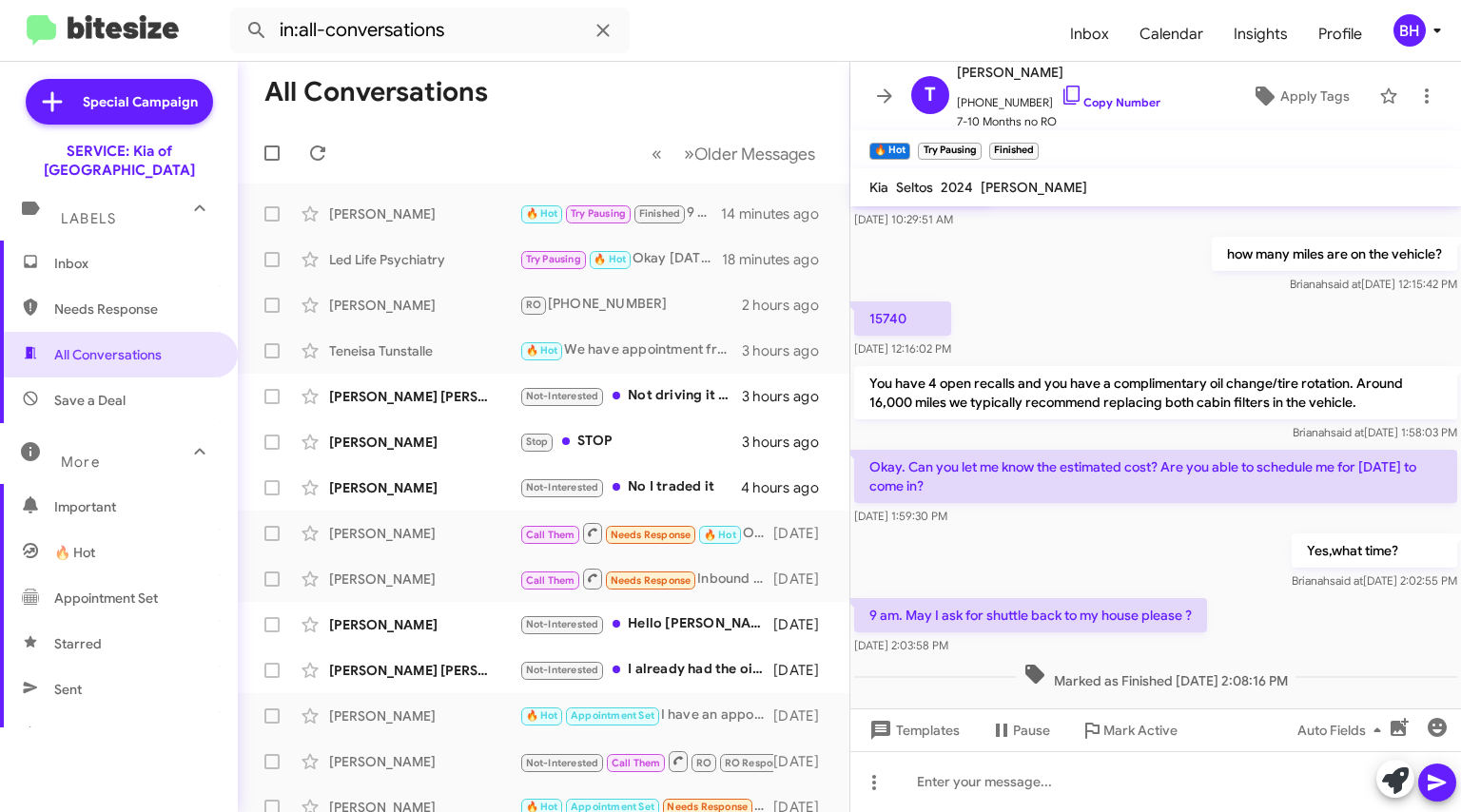
click at [423, 217] on div "[PERSON_NAME]" at bounding box center [424, 214] width 191 height 19
click at [409, 266] on div "Led Life Psychiatry" at bounding box center [424, 259] width 191 height 19
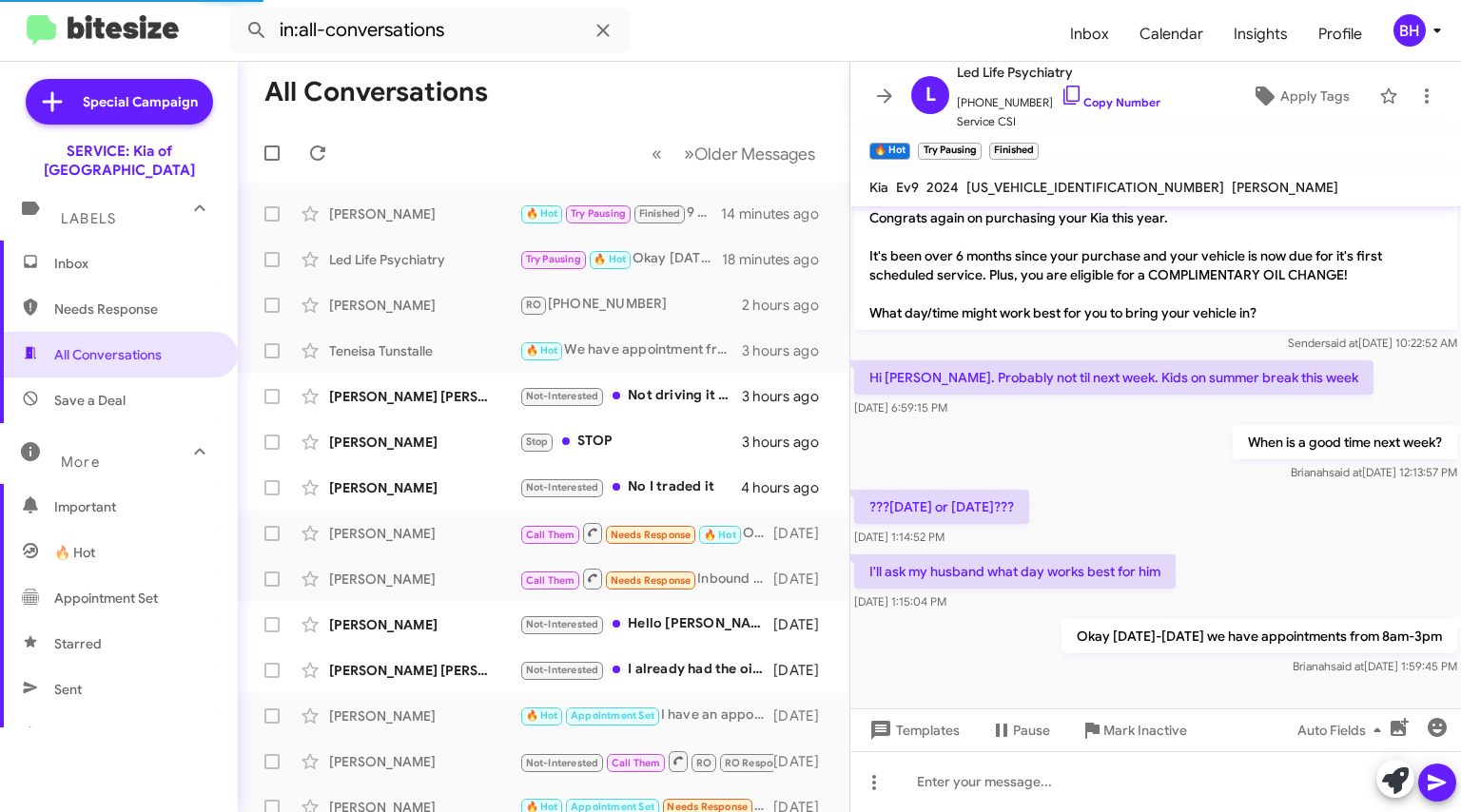
scroll to position [29, 0]
click at [416, 206] on div "[PERSON_NAME]" at bounding box center [424, 214] width 191 height 19
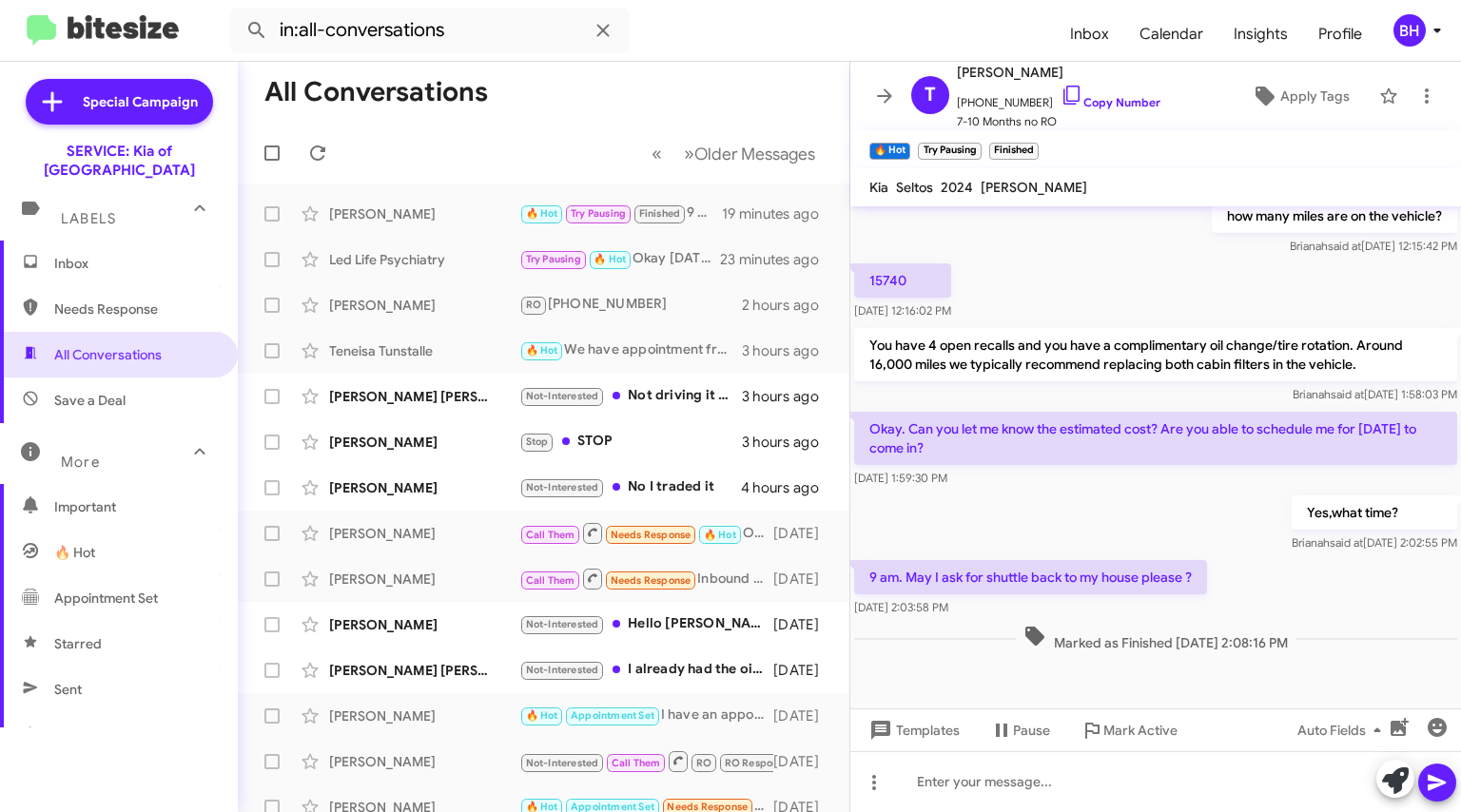
click at [671, 397] on div "Not-Interested Not driving it no more" at bounding box center [631, 396] width 223 height 22
